Goal: Task Accomplishment & Management: Manage account settings

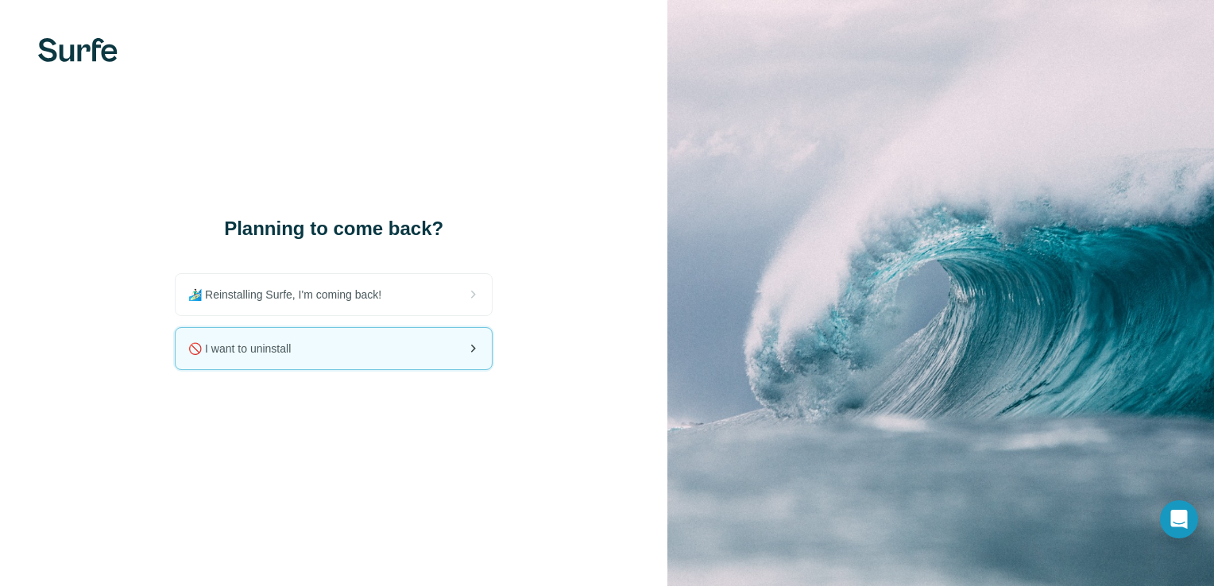
click at [403, 359] on div "🚫 I want to uninstall" at bounding box center [334, 348] width 316 height 41
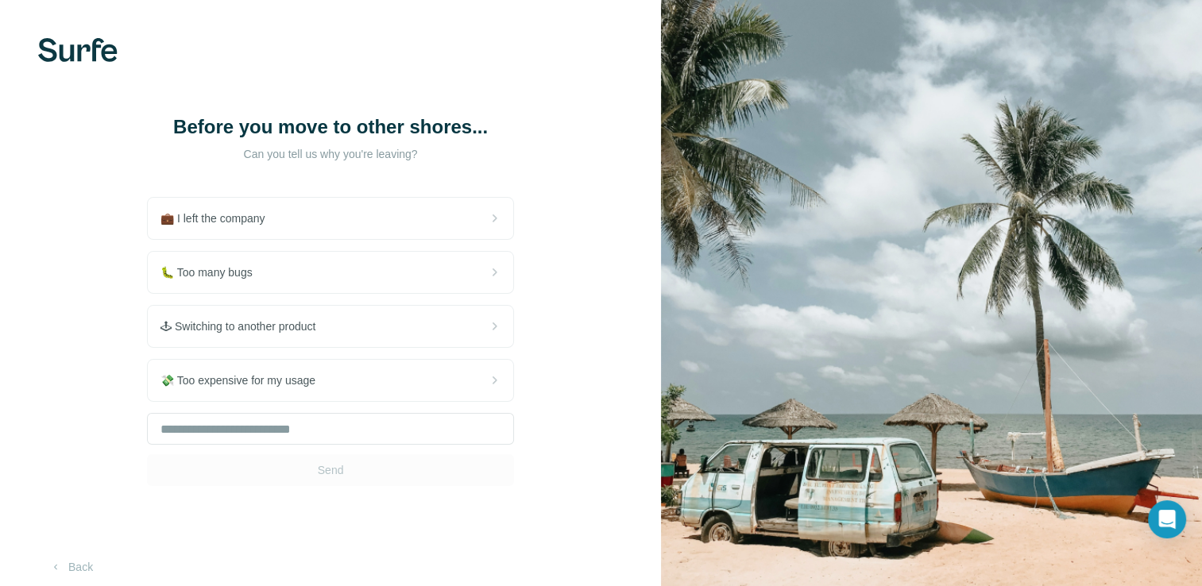
click at [356, 477] on div "Send" at bounding box center [330, 449] width 367 height 73
click at [400, 434] on input "text" at bounding box center [330, 429] width 367 height 32
type input "*"
type input "**********"
click at [415, 467] on button "Send" at bounding box center [330, 470] width 367 height 32
